Goal: Entertainment & Leisure: Consume media (video, audio)

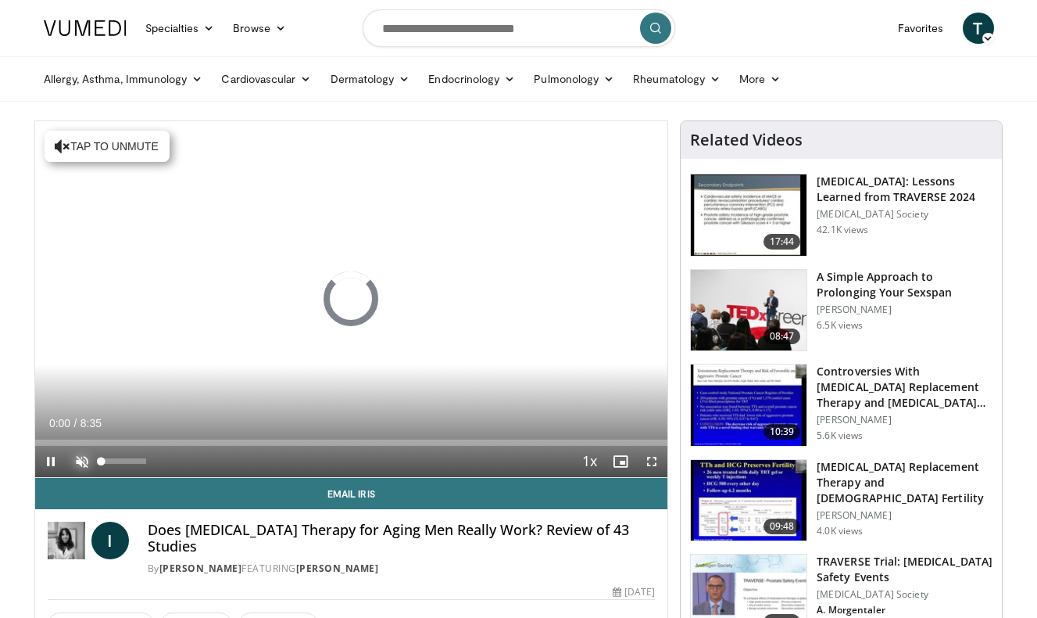
click at [73, 457] on span "Video Player" at bounding box center [81, 461] width 31 height 31
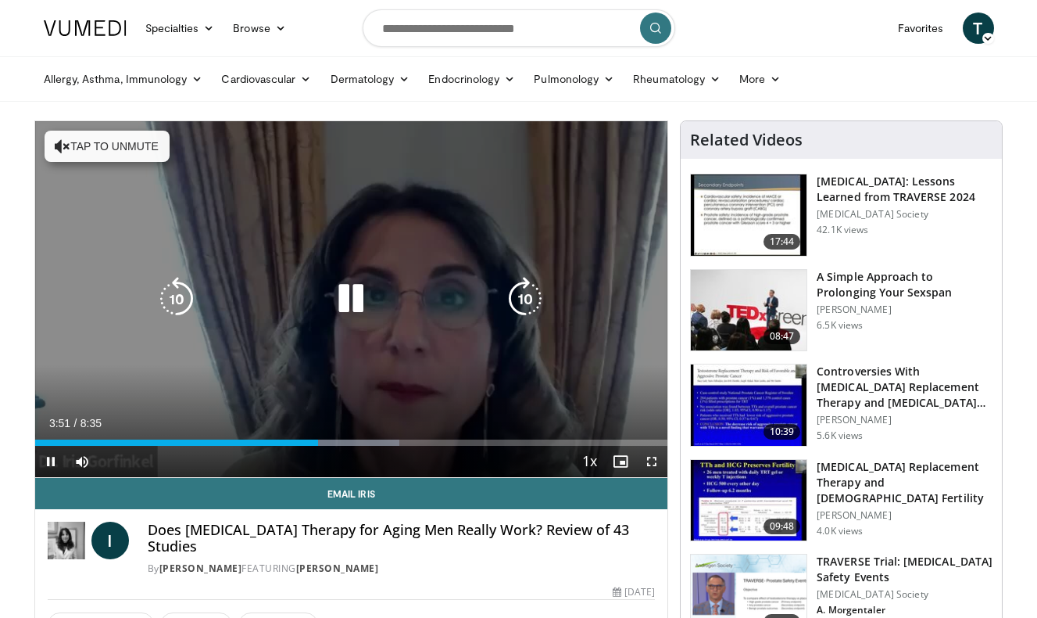
click at [88, 147] on button "Tap to unmute" at bounding box center [107, 146] width 125 height 31
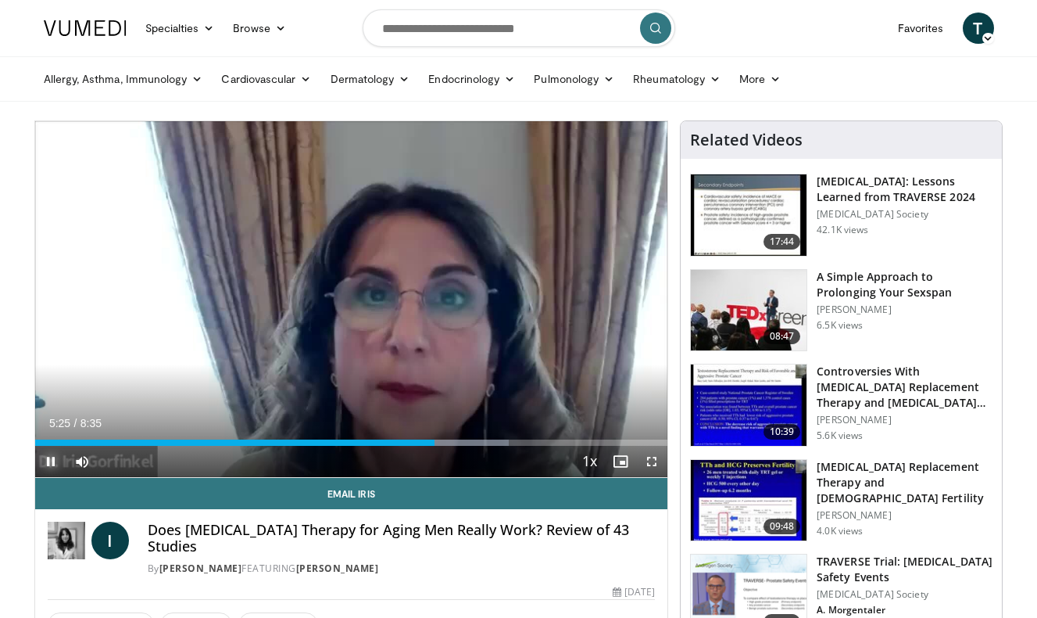
click at [45, 456] on span "Video Player" at bounding box center [50, 461] width 31 height 31
click at [53, 454] on span "Video Player" at bounding box center [50, 461] width 31 height 31
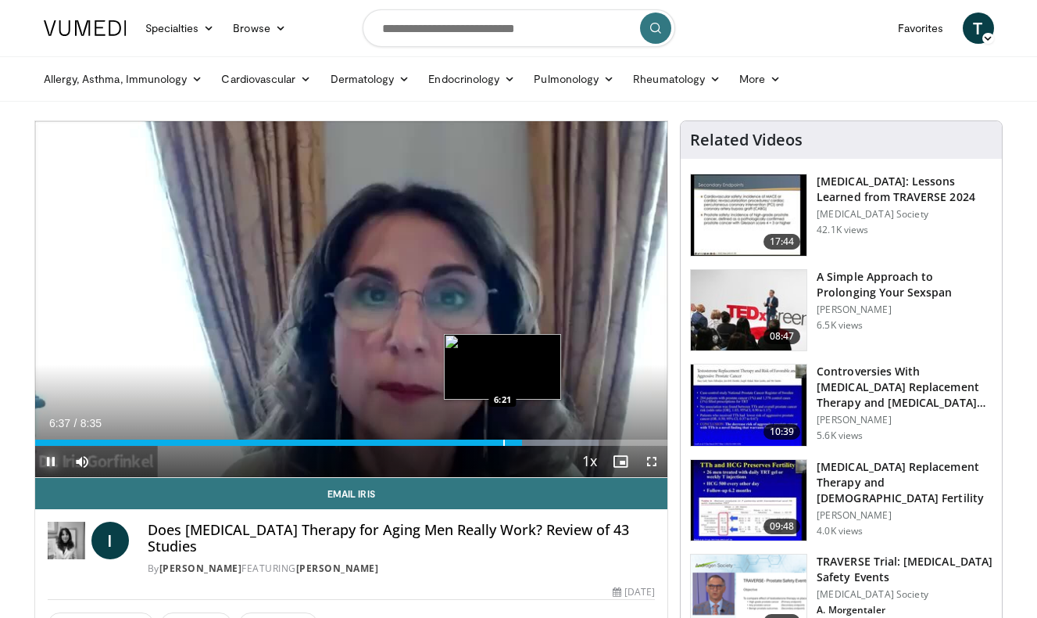
click at [503, 442] on div "6:37" at bounding box center [278, 442] width 487 height 6
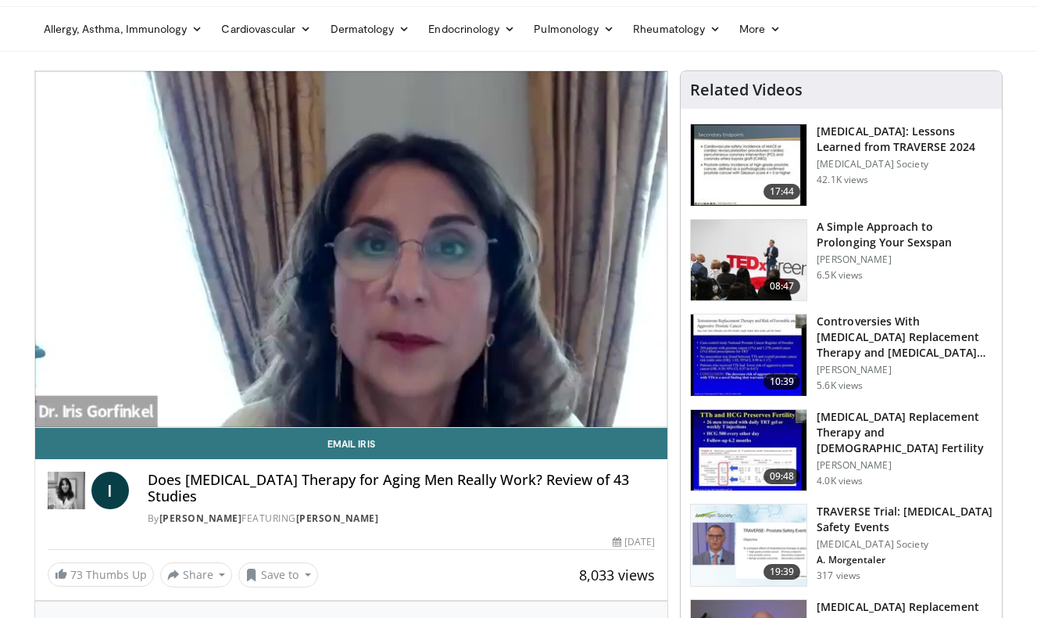
scroll to position [80, 0]
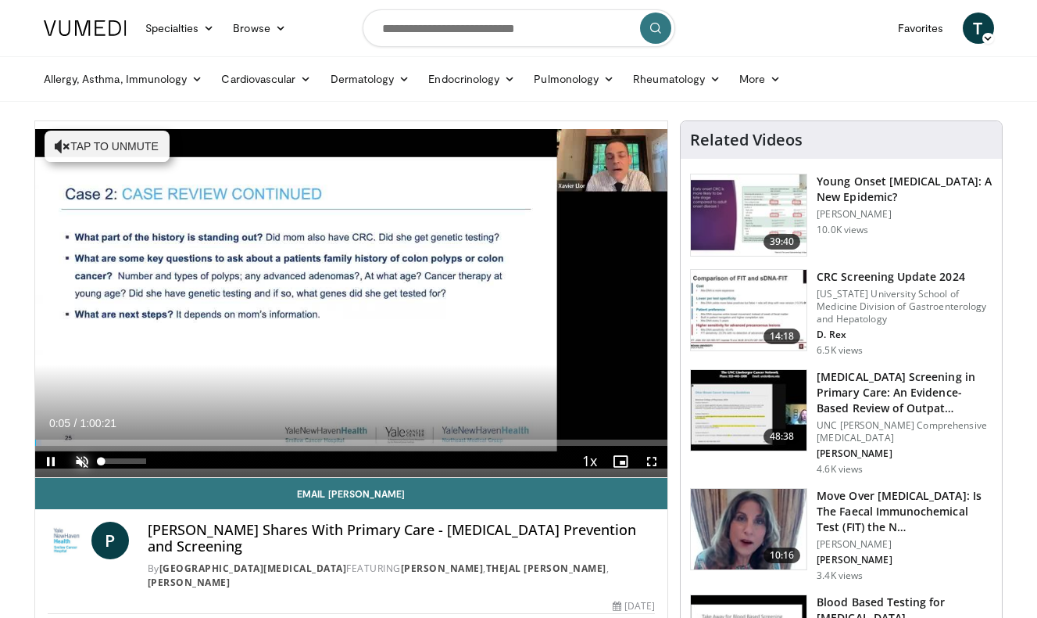
click at [82, 452] on span "Video Player" at bounding box center [81, 461] width 31 height 31
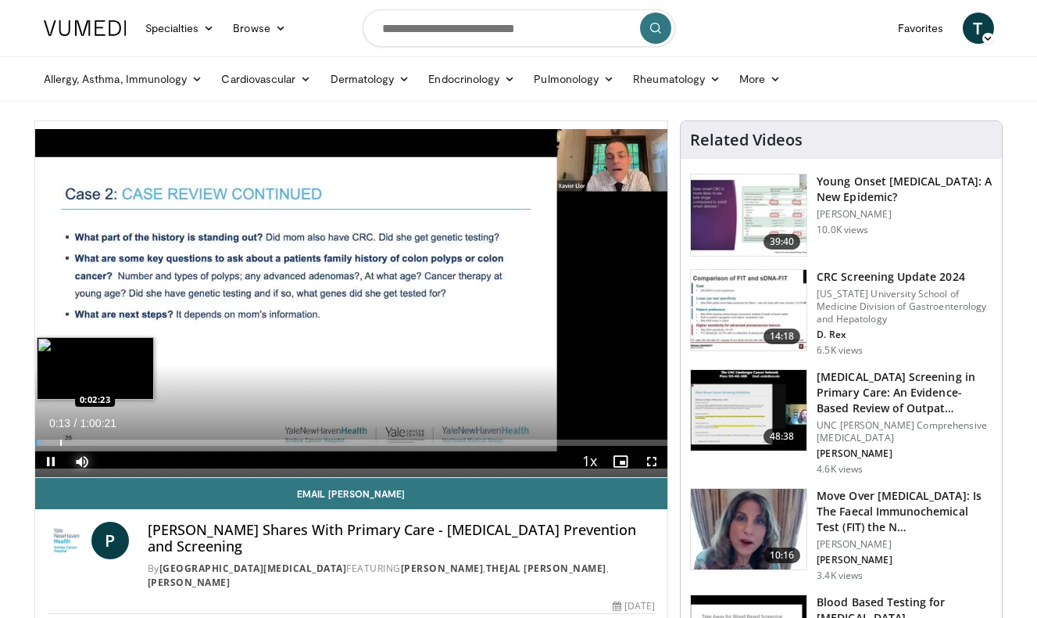
click at [59, 441] on div "Loaded : 1.65% 0:00:12 0:02:23" at bounding box center [351, 442] width 633 height 6
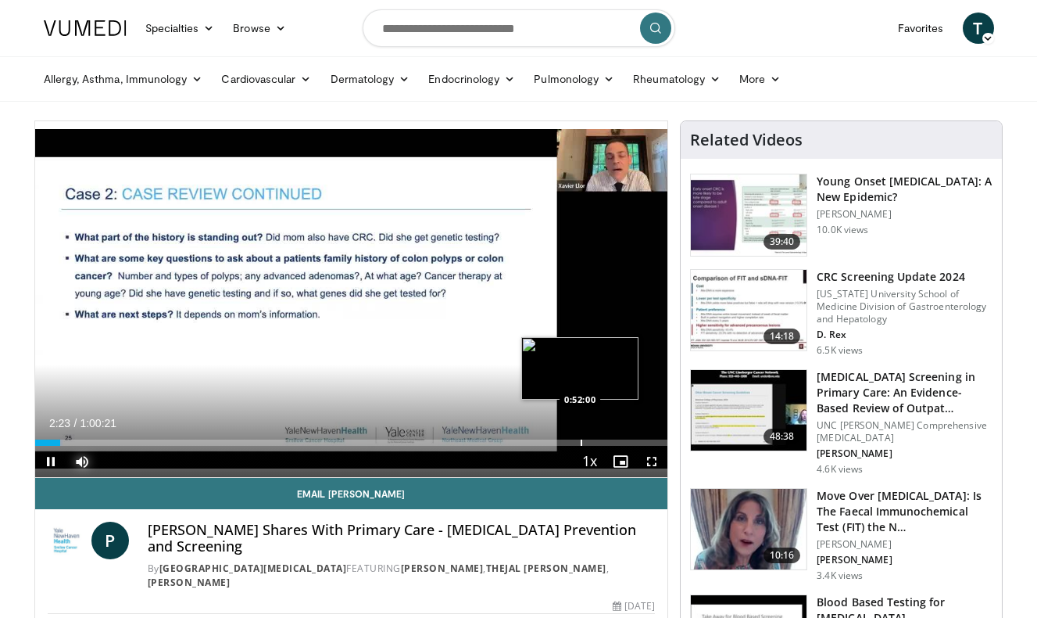
click at [582, 438] on div "Loaded : 4.41% 0:02:23 0:52:00" at bounding box center [351, 438] width 633 height 15
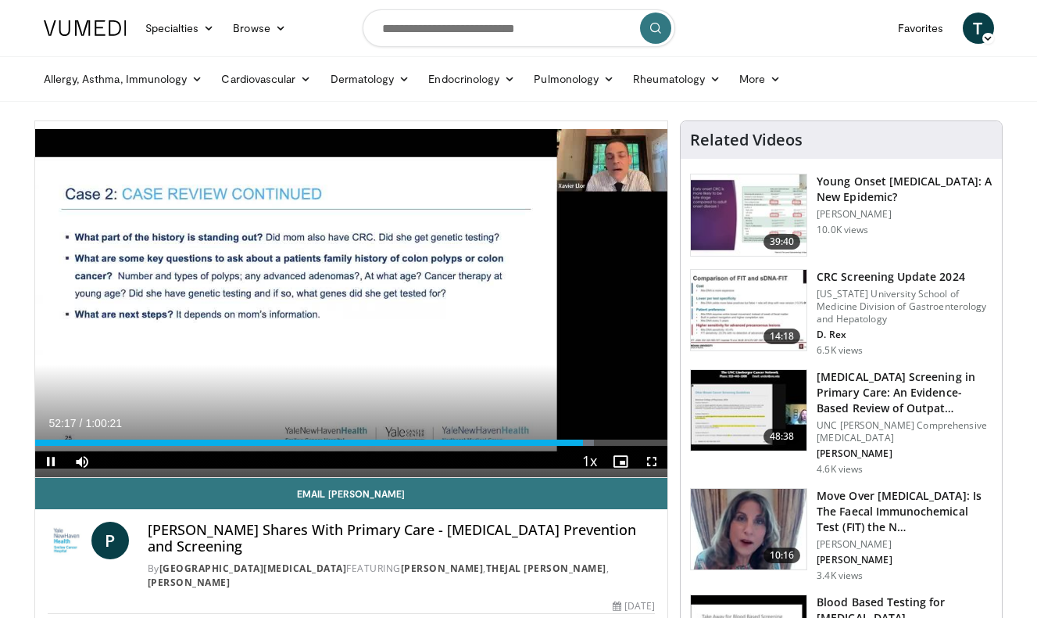
click at [505, 446] on div "Current Time 52:17 / Duration 1:00:21 Pause Skip Backward Skip Forward Mute Loa…" at bounding box center [351, 461] width 633 height 31
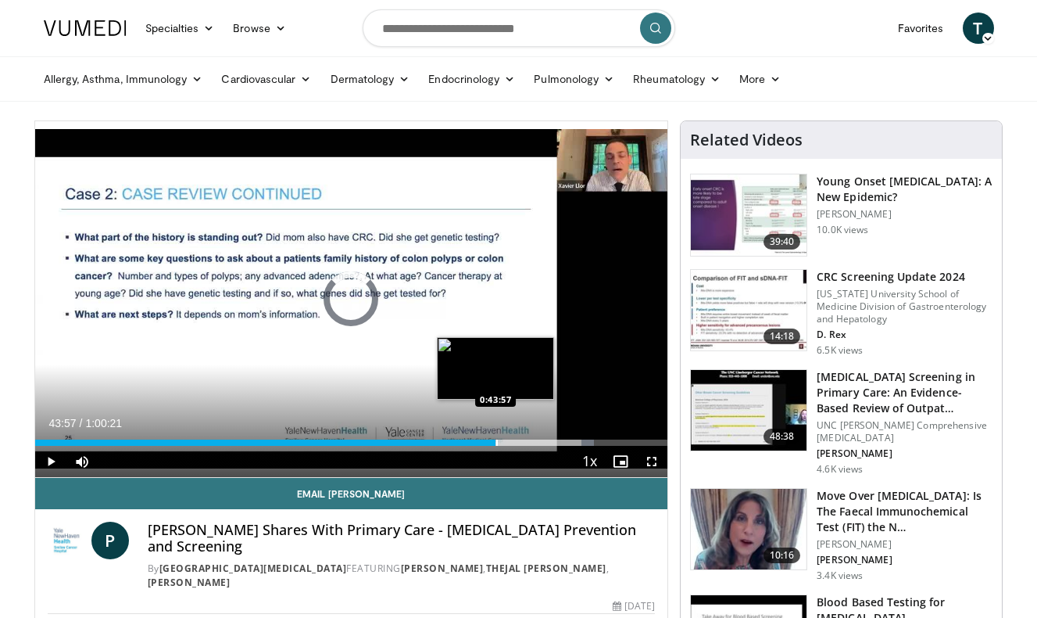
click at [496, 442] on div "0:43:57" at bounding box center [265, 442] width 461 height 6
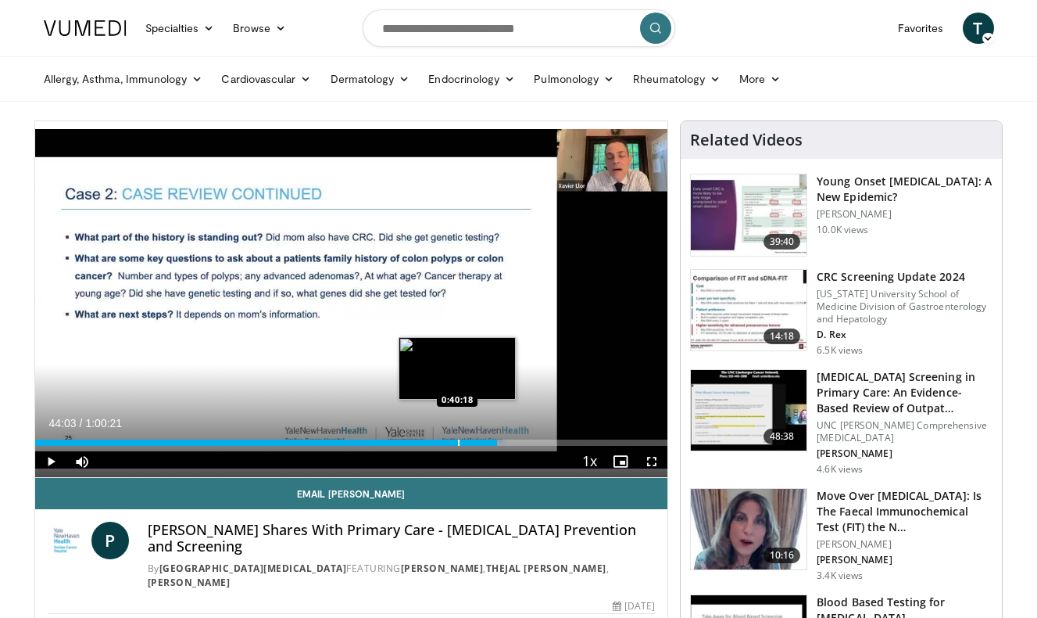
click at [457, 445] on div "0:40:23" at bounding box center [266, 442] width 462 height 6
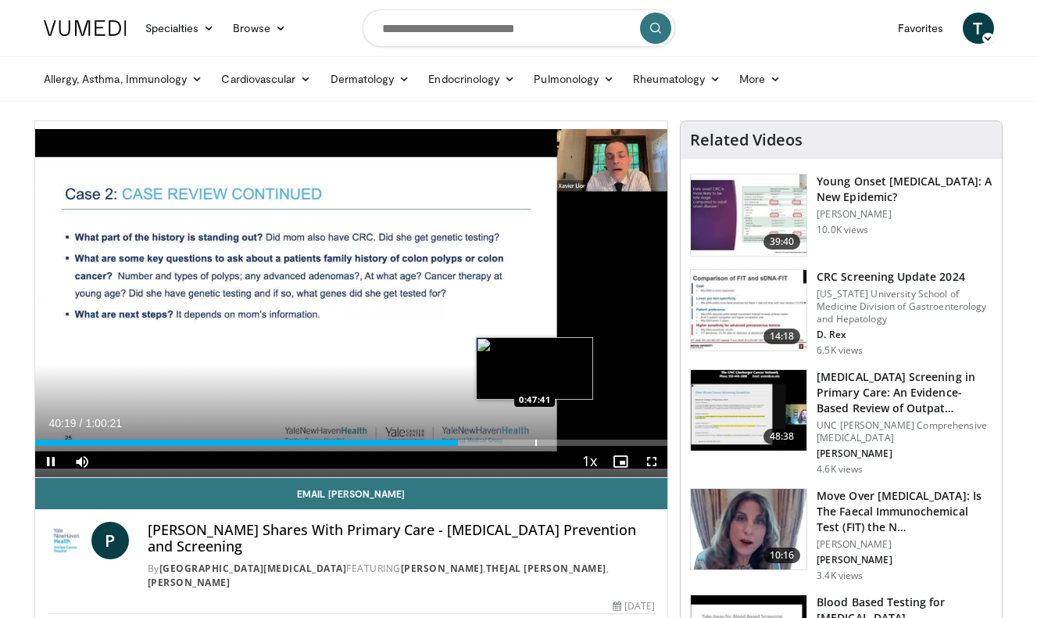
click at [537, 441] on div "Progress Bar" at bounding box center [536, 442] width 2 height 6
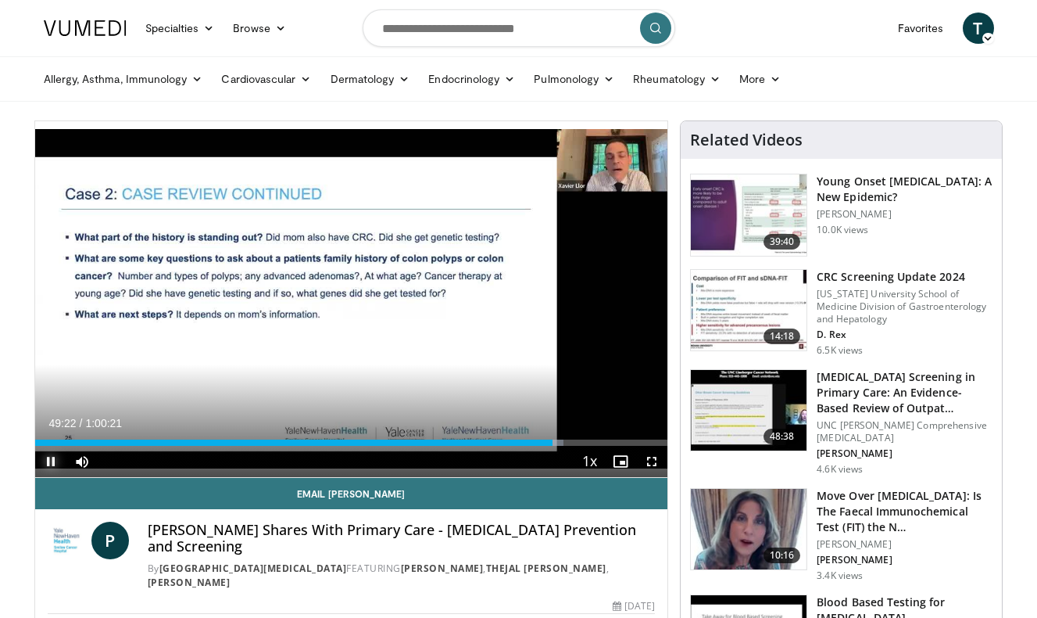
click at [56, 458] on span "Video Player" at bounding box center [50, 461] width 31 height 31
click at [51, 455] on span "Video Player" at bounding box center [50, 461] width 31 height 31
click at [50, 453] on span "Video Player" at bounding box center [50, 461] width 31 height 31
click at [596, 439] on div "10 seconds Tap to unmute" at bounding box center [351, 299] width 633 height 356
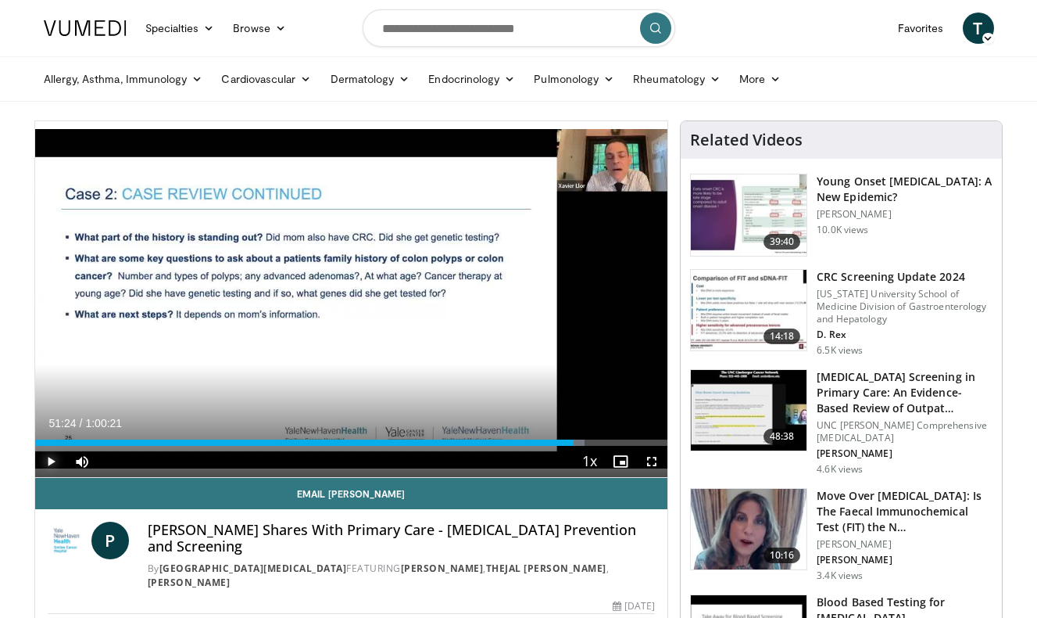
click at [52, 456] on span "Video Player" at bounding box center [50, 461] width 31 height 31
click at [593, 442] on div "Loaded : 86.99% 0:51:26 0:53:12" at bounding box center [351, 442] width 633 height 6
click at [582, 444] on div "0:53:18" at bounding box center [314, 442] width 559 height 6
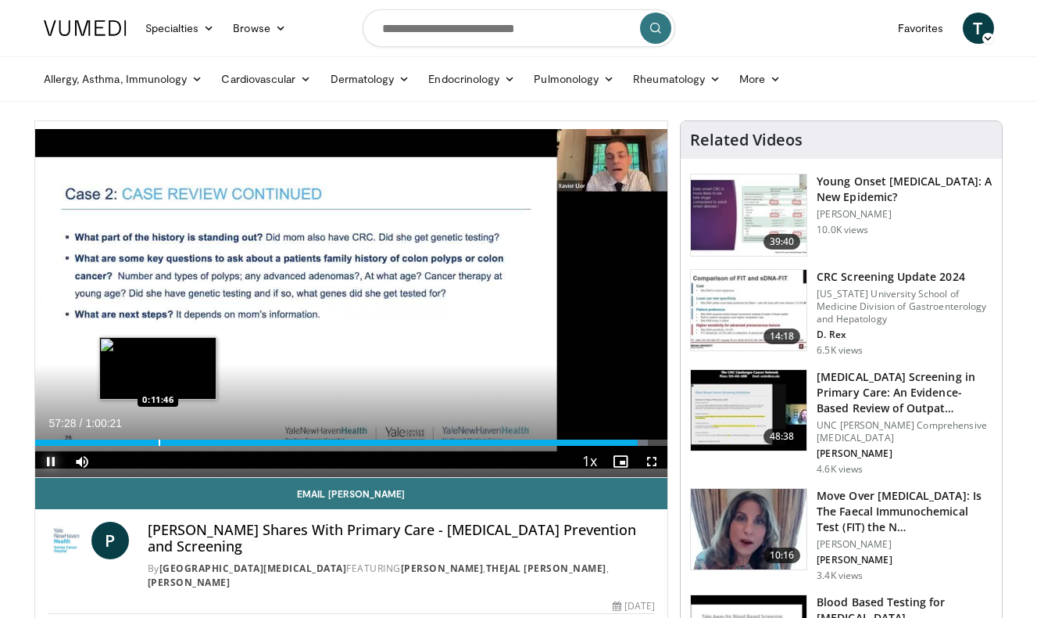
click at [158, 439] on div "0:57:28" at bounding box center [336, 442] width 603 height 6
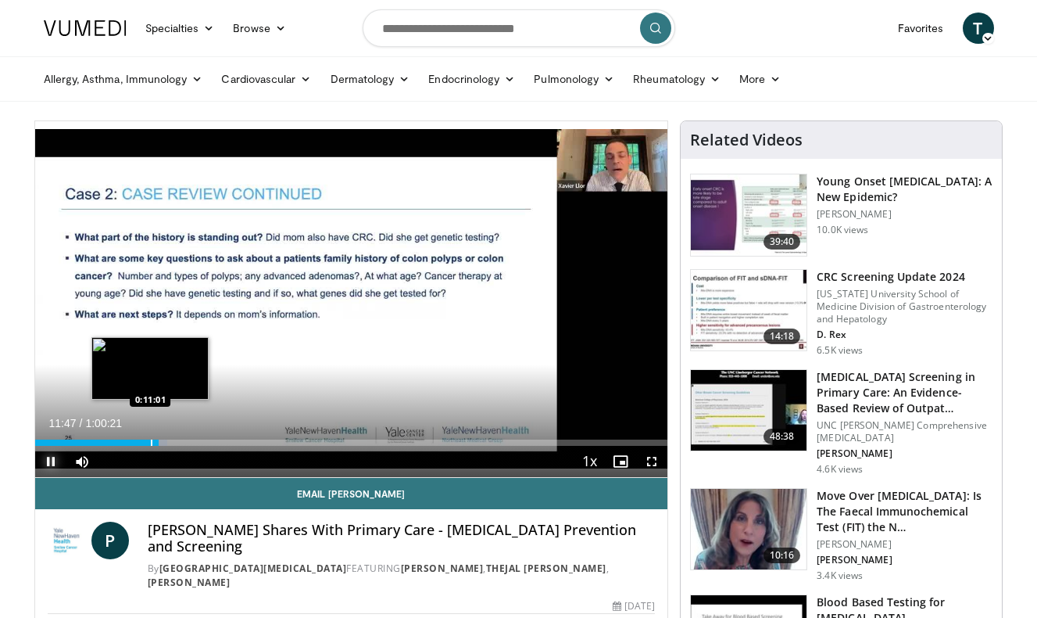
click at [150, 439] on div "0:11:48" at bounding box center [97, 442] width 124 height 6
click at [154, 441] on div "Loaded : 19.57% 0:11:02 0:11:24" at bounding box center [351, 442] width 633 height 6
click at [158, 443] on div "Loaded : 20.68% 0:11:25 0:11:46" at bounding box center [351, 442] width 633 height 6
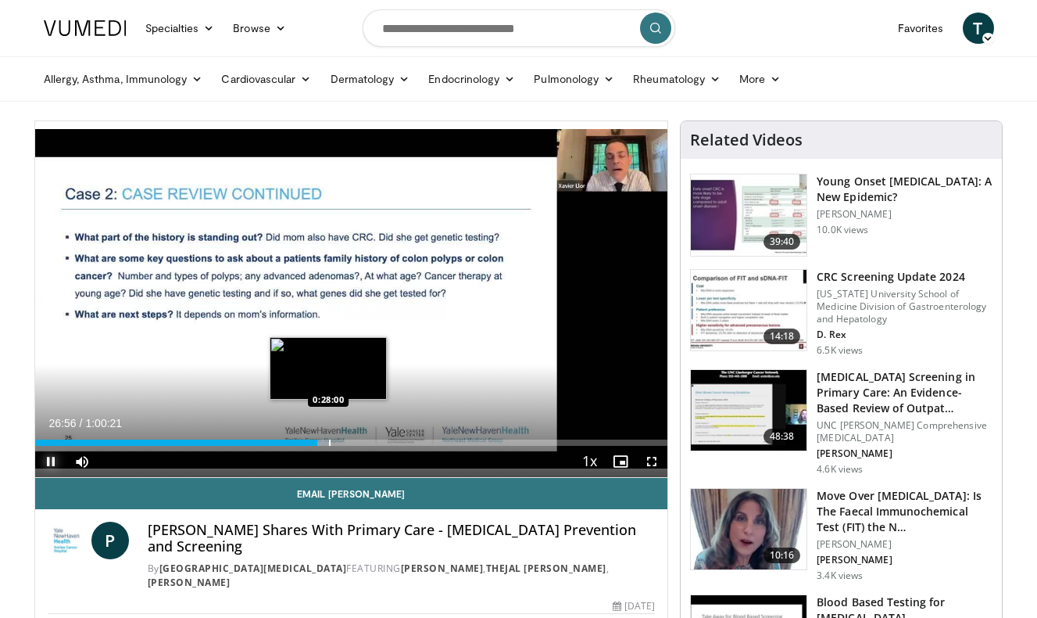
click at [328, 441] on div "Loaded : 46.32% 0:26:56 0:28:00" at bounding box center [351, 442] width 633 height 6
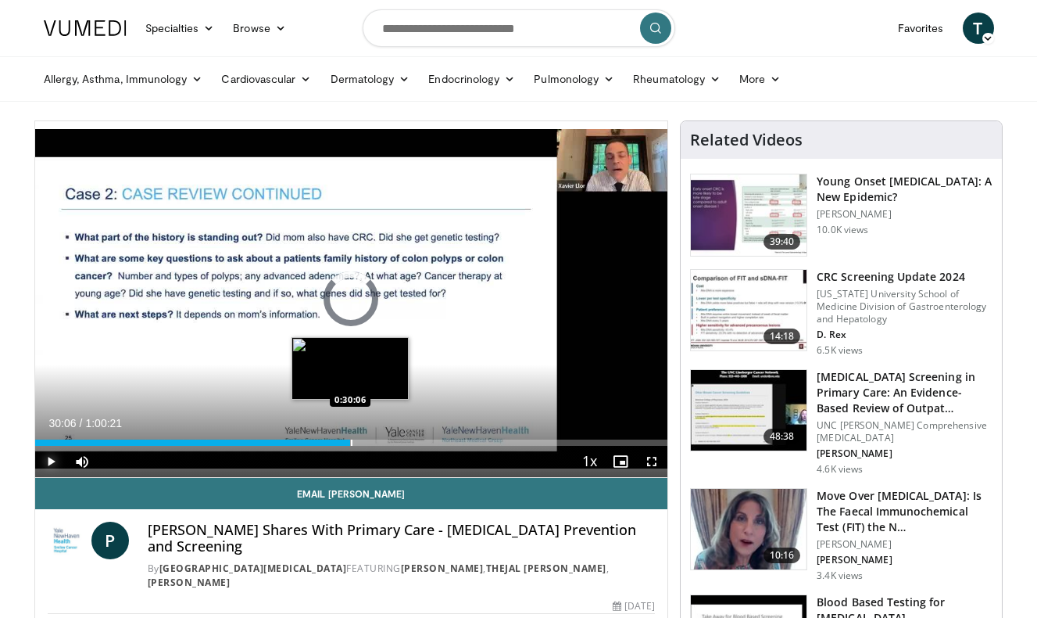
click at [350, 439] on div "Loaded : 48.53% 0:30:06 0:30:06" at bounding box center [351, 442] width 633 height 6
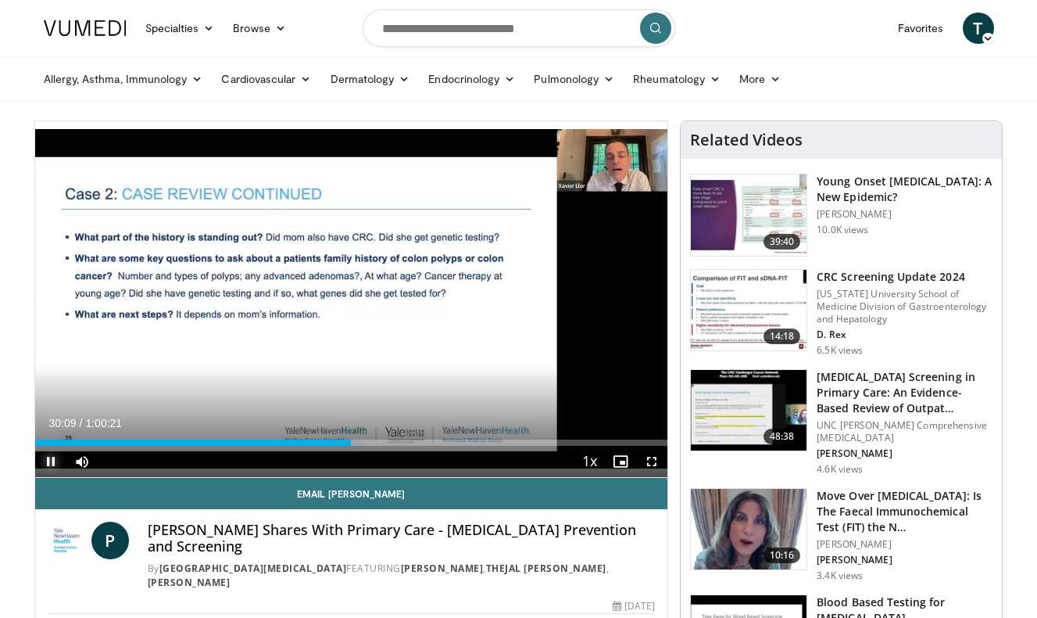
click at [50, 460] on span "Video Player" at bounding box center [50, 461] width 31 height 31
click at [48, 459] on span "Video Player" at bounding box center [50, 461] width 31 height 31
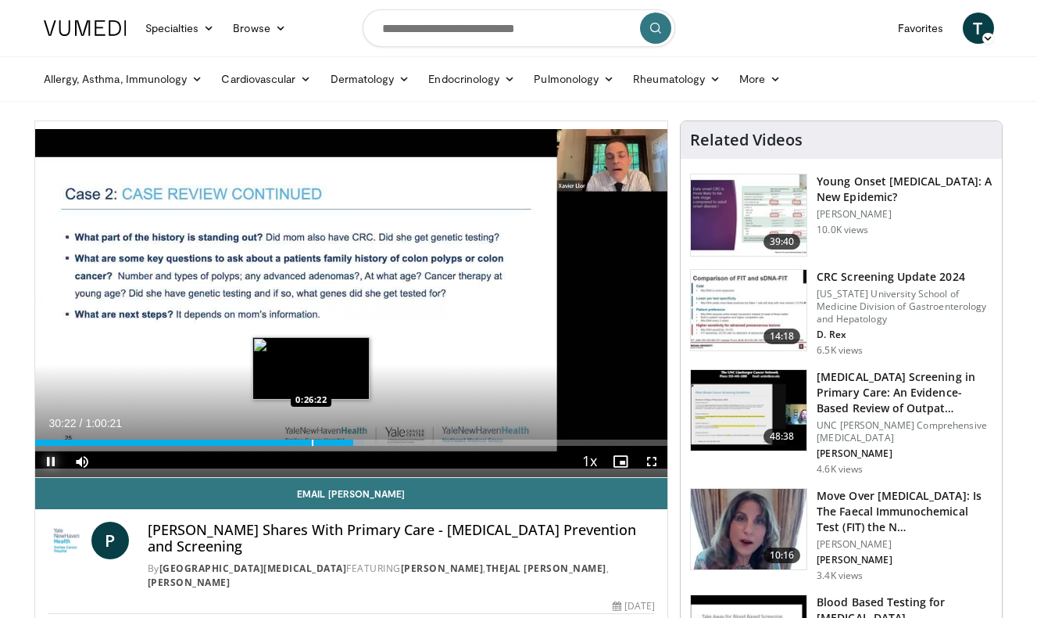
click at [311, 442] on div "0:30:22" at bounding box center [194, 442] width 318 height 6
click at [319, 443] on div "Progress Bar" at bounding box center [320, 442] width 2 height 6
click at [327, 443] on div "Progress Bar" at bounding box center [322, 442] width 16 height 6
click at [337, 443] on div "Progress Bar" at bounding box center [329, 442] width 16 height 6
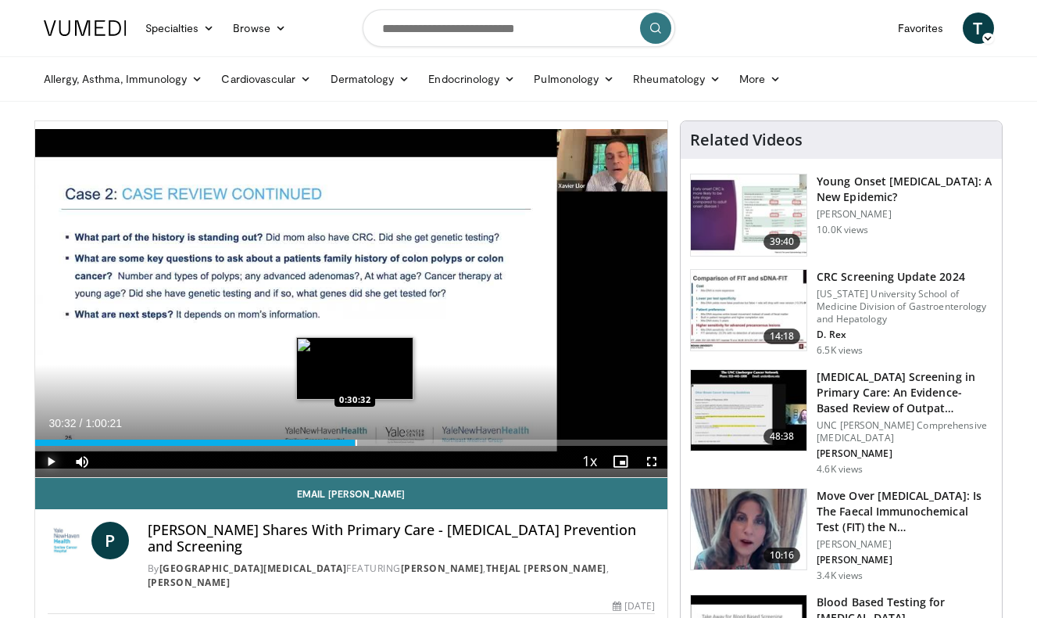
click at [355, 443] on div "Loaded : 49.63% 0:28:51 0:30:32" at bounding box center [351, 442] width 633 height 6
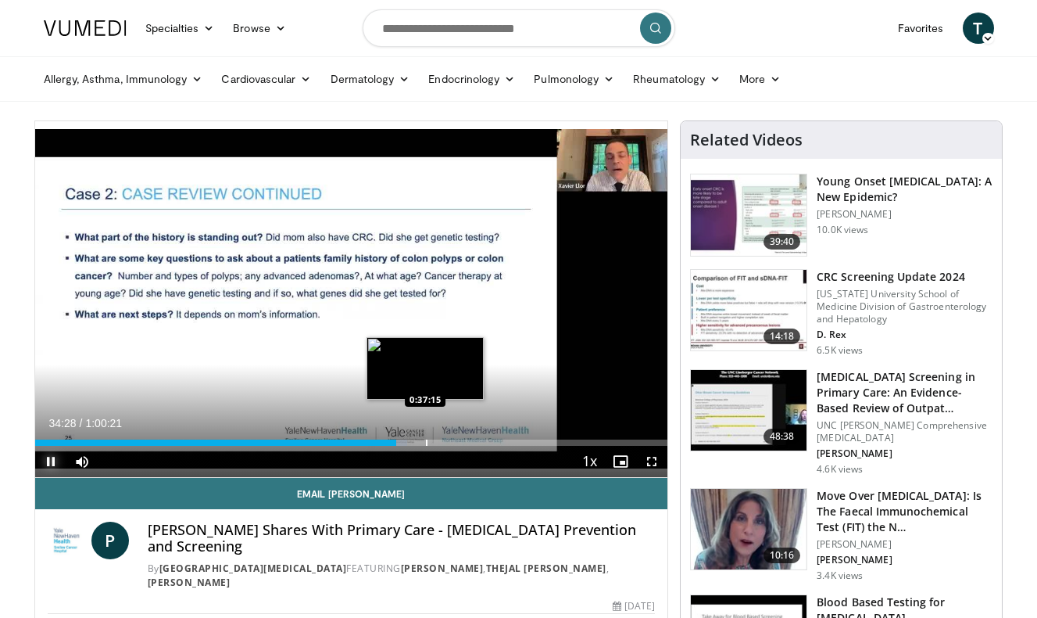
click at [425, 442] on div "Loaded : 58.82% 0:34:28 0:37:15" at bounding box center [351, 442] width 633 height 6
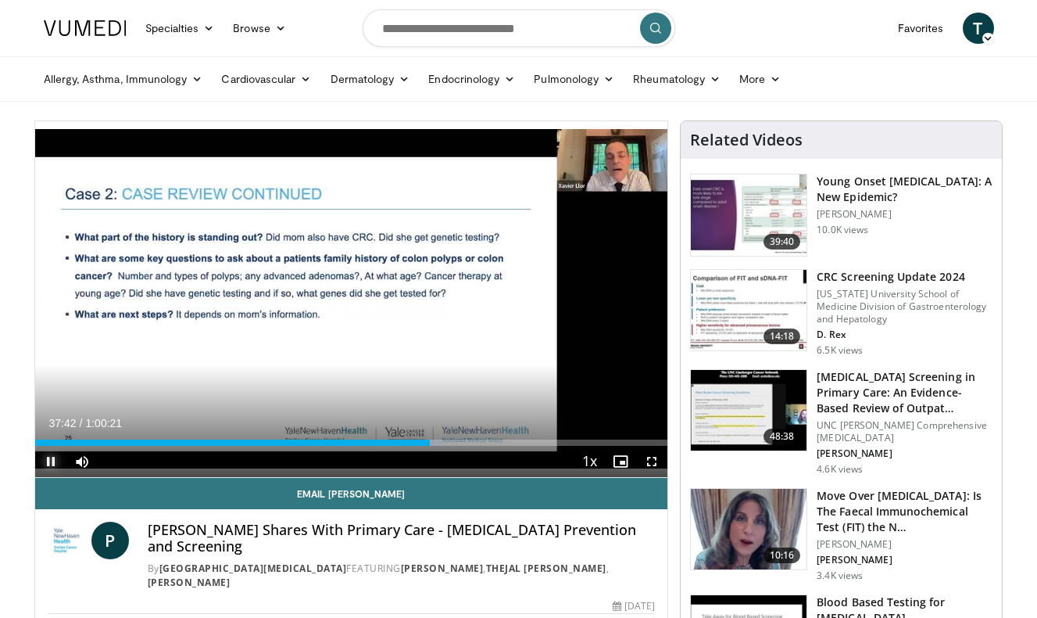
click at [52, 457] on span "Video Player" at bounding box center [50, 461] width 31 height 31
click at [52, 458] on span "Video Player" at bounding box center [50, 461] width 31 height 31
click at [54, 459] on span "Video Player" at bounding box center [50, 461] width 31 height 31
